Goal: Check status: Check status

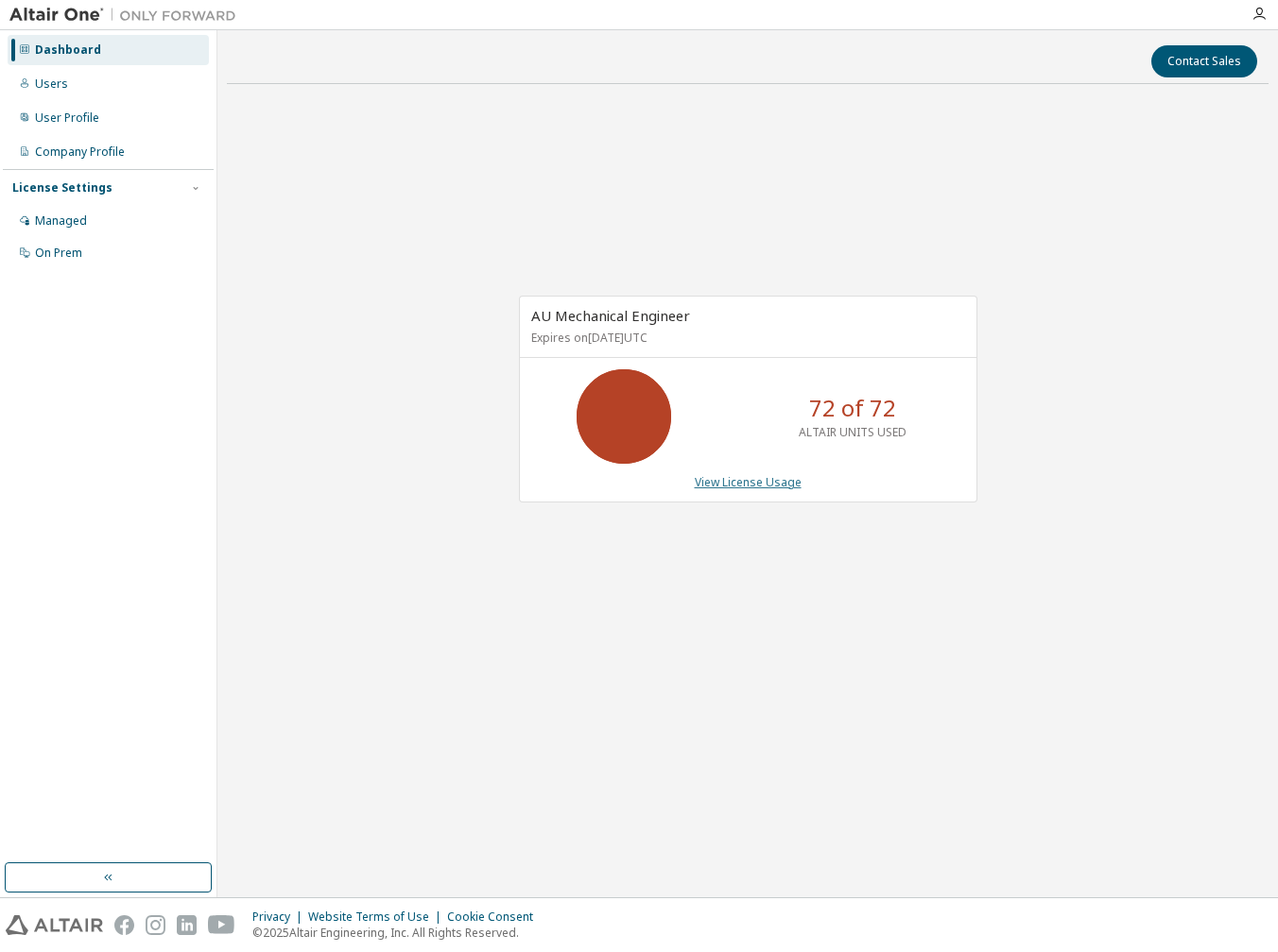
click at [778, 477] on link "View License Usage" at bounding box center [748, 482] width 107 height 16
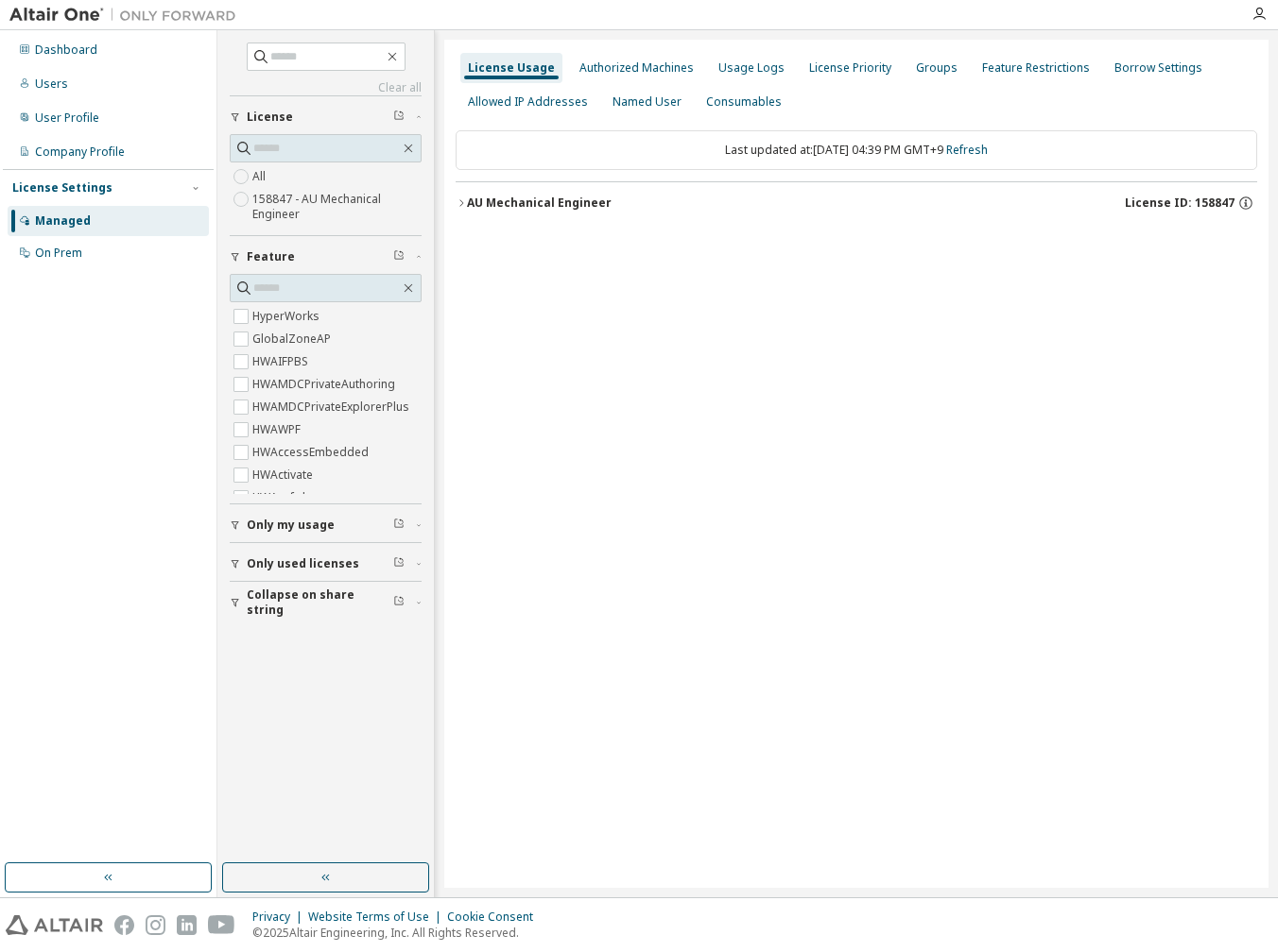
click at [553, 207] on div "AU Mechanical Engineer" at bounding box center [539, 203] width 144 height 15
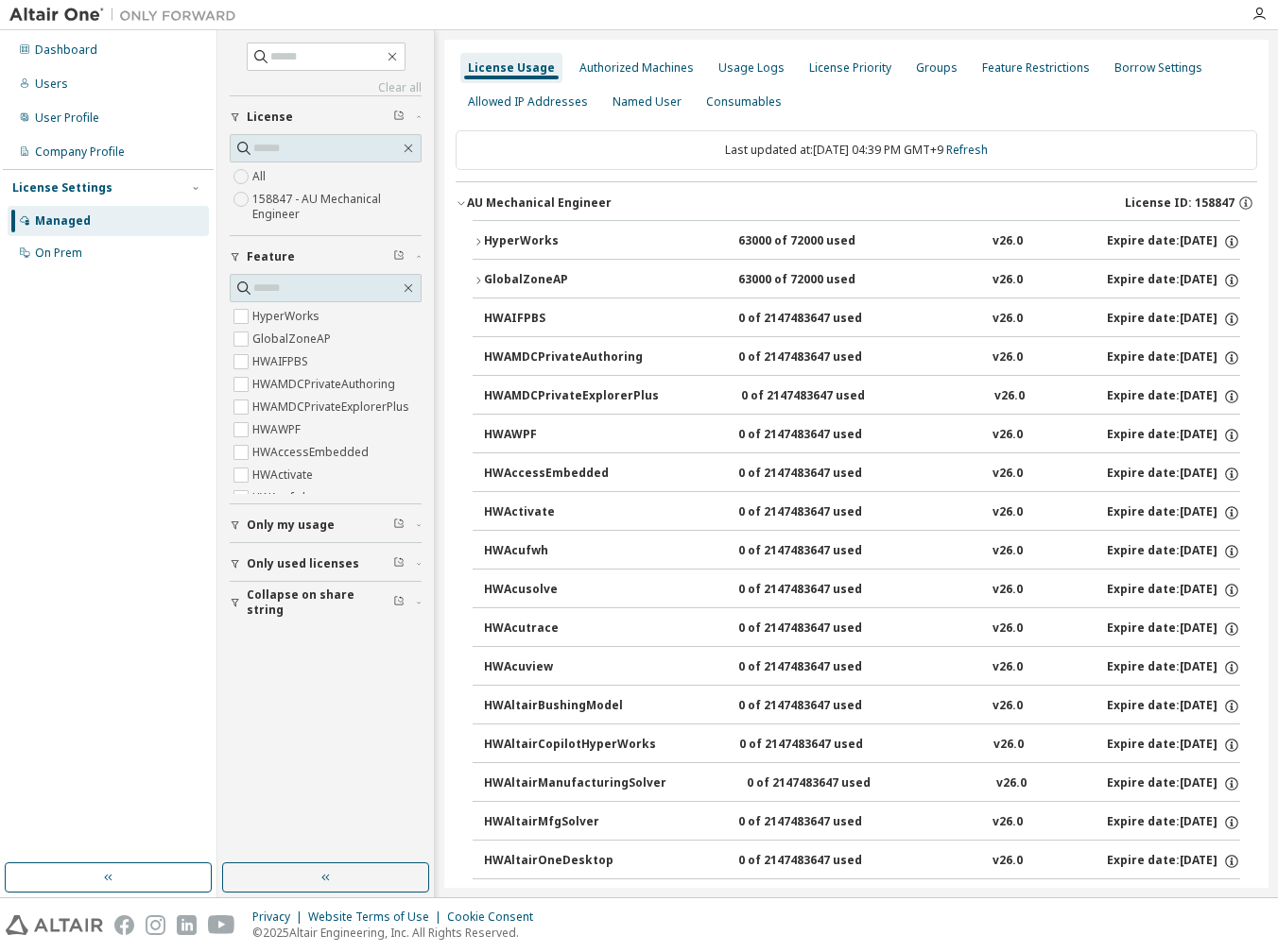
click at [525, 245] on div "HyperWorks" at bounding box center [569, 242] width 170 height 17
